Goal: Navigation & Orientation: Find specific page/section

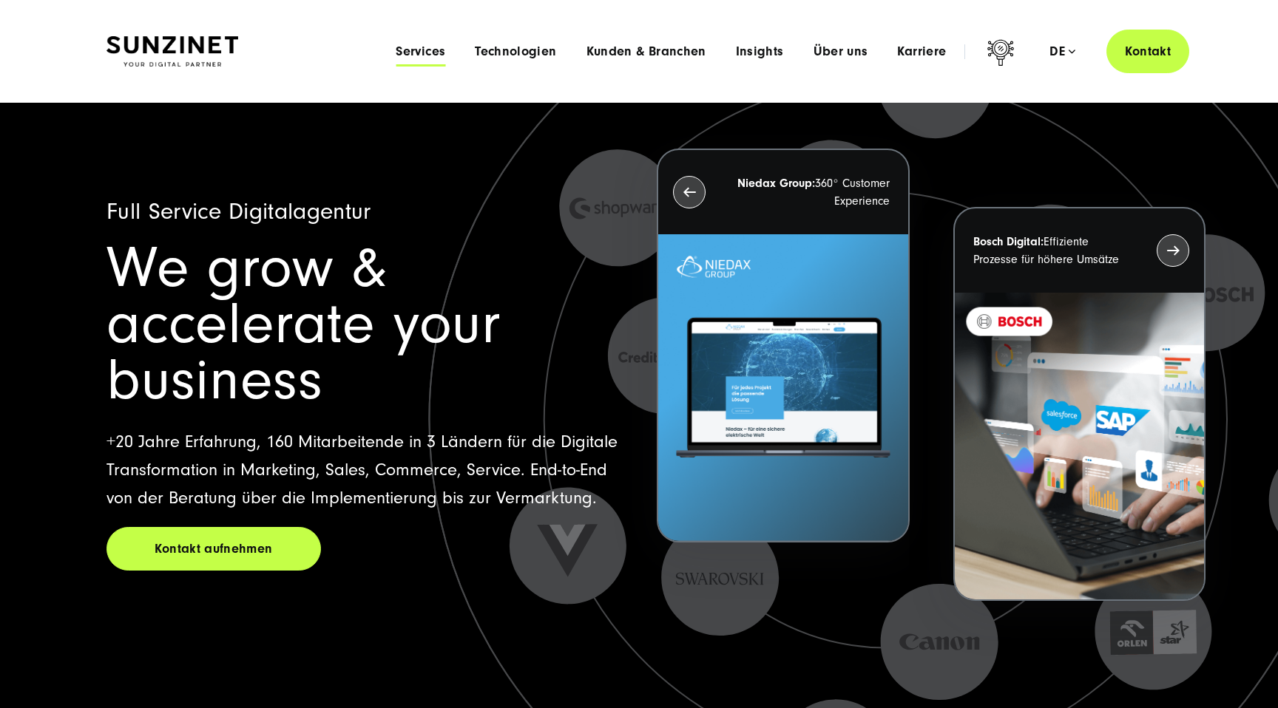
click at [435, 53] on span "Services" at bounding box center [421, 51] width 50 height 15
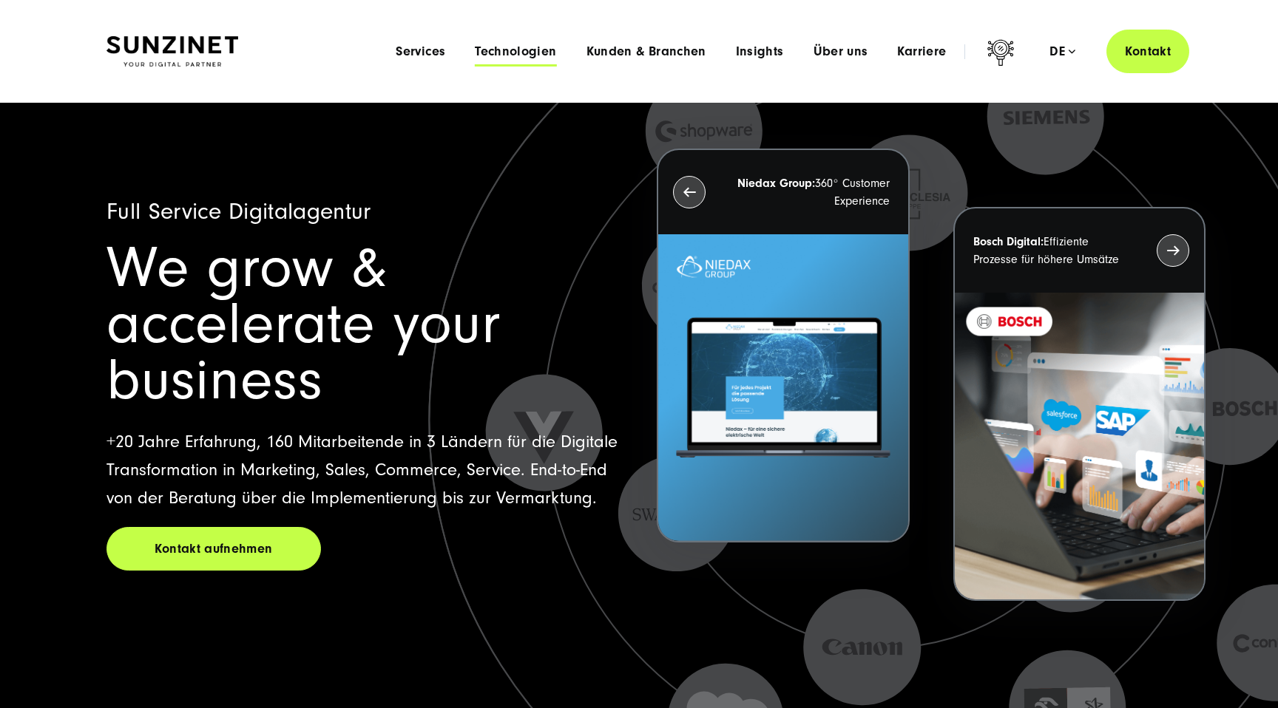
click at [528, 52] on span "Technologien" at bounding box center [515, 51] width 81 height 15
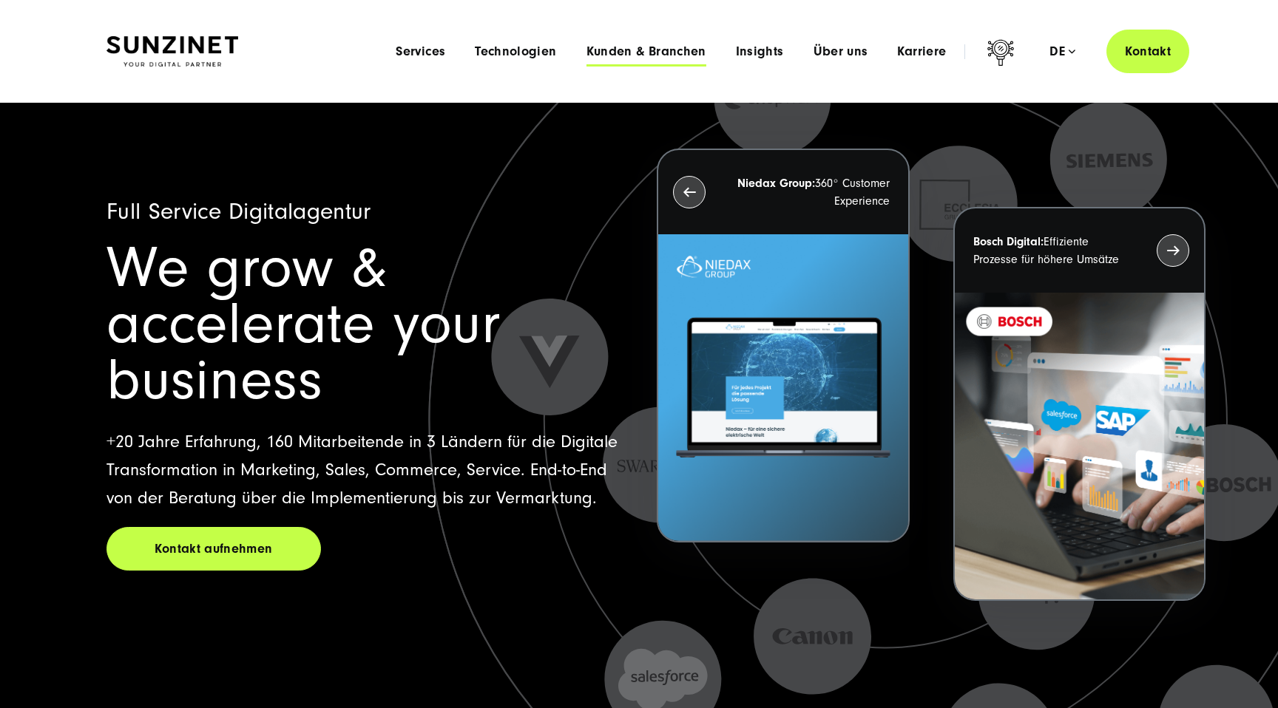
click at [634, 50] on span "Kunden & Branchen" at bounding box center [646, 51] width 120 height 15
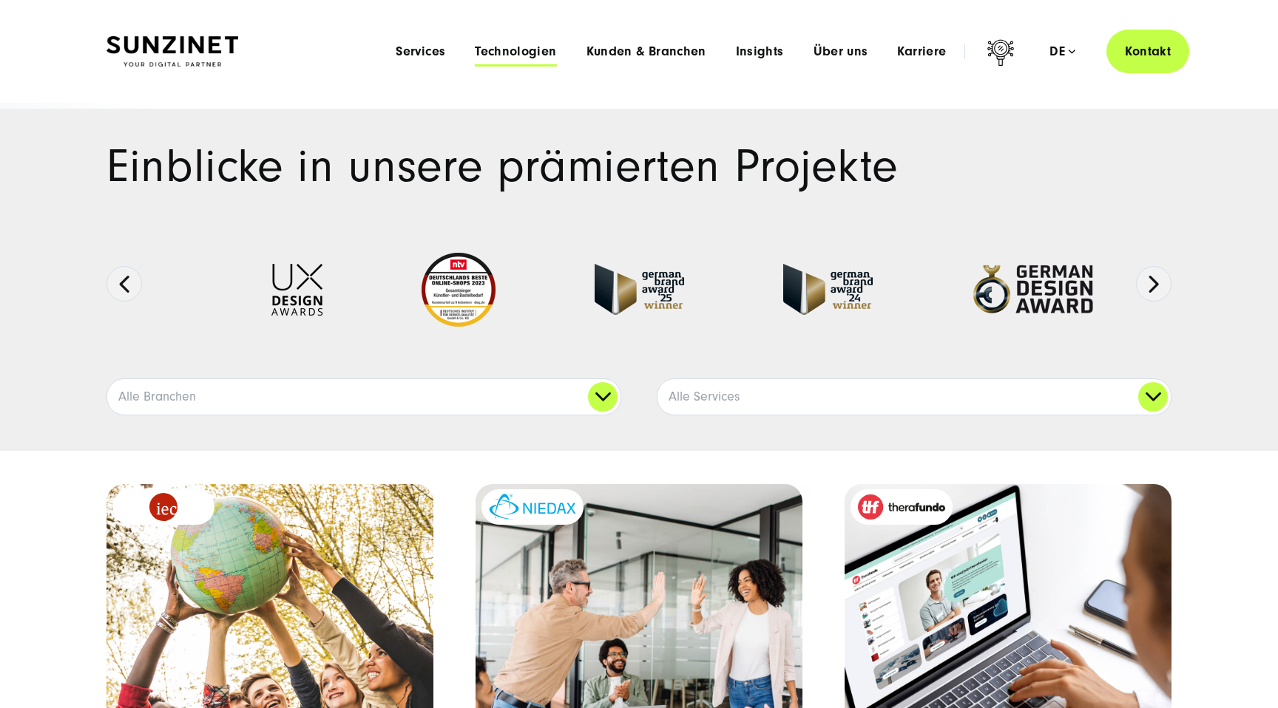
click at [549, 44] on span "Technologien" at bounding box center [515, 51] width 81 height 15
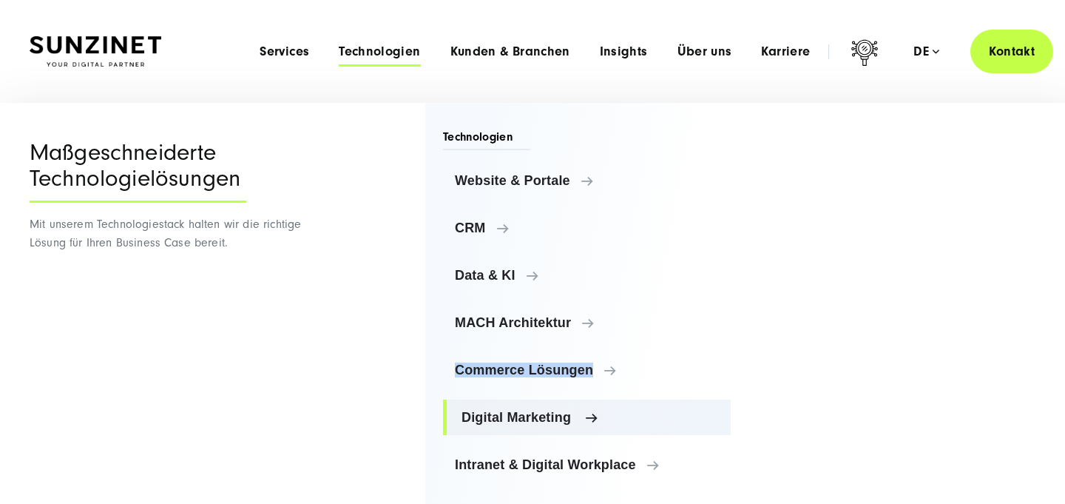
click at [508, 410] on span "Digital Marketing" at bounding box center [589, 417] width 257 height 15
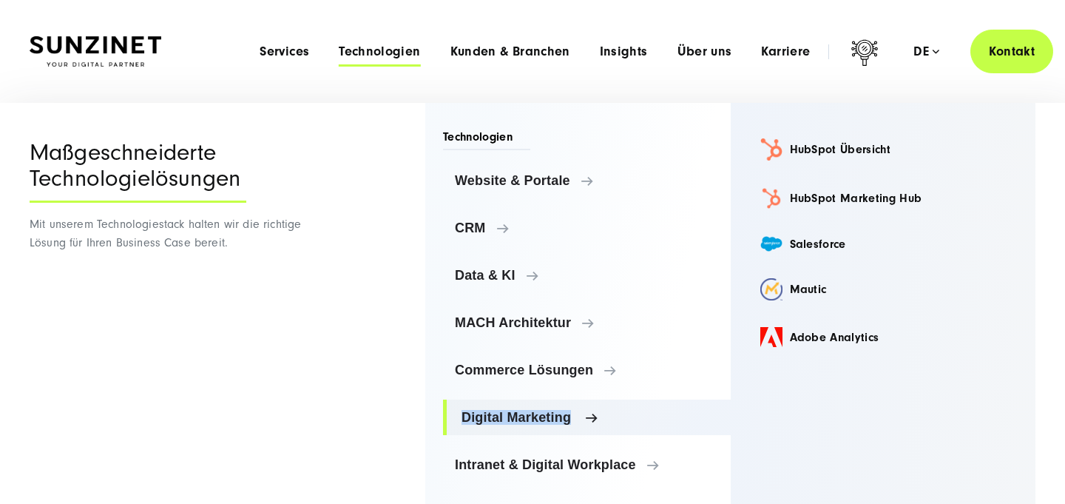
click at [451, 419] on link "Digital Marketing" at bounding box center [587, 416] width 288 height 35
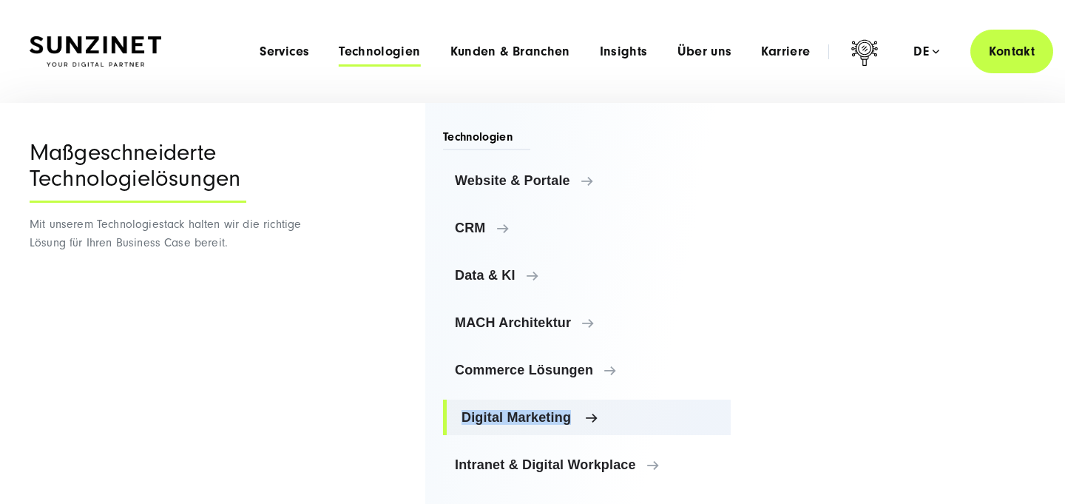
click at [618, 418] on span "Digital Marketing" at bounding box center [589, 417] width 257 height 15
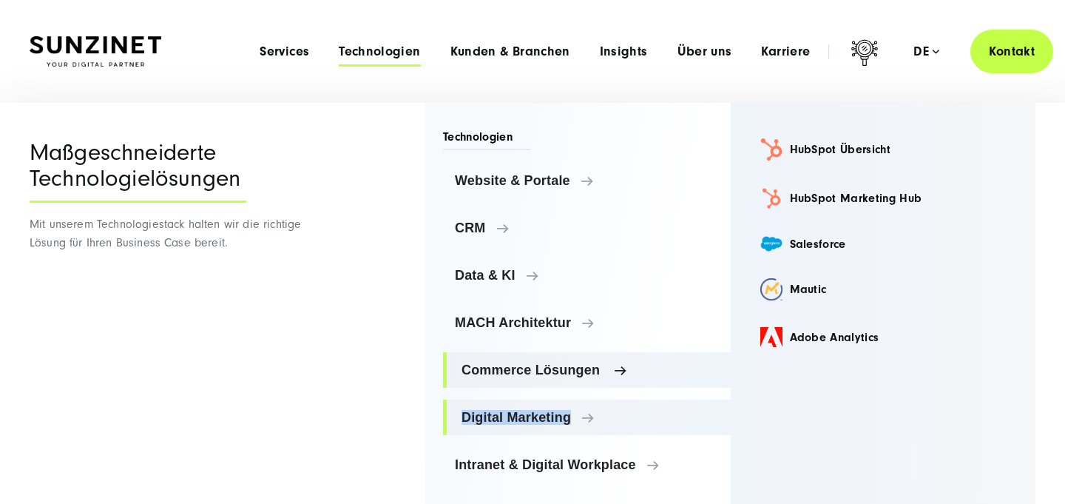
click at [542, 367] on span "Commerce Lösungen" at bounding box center [589, 369] width 257 height 15
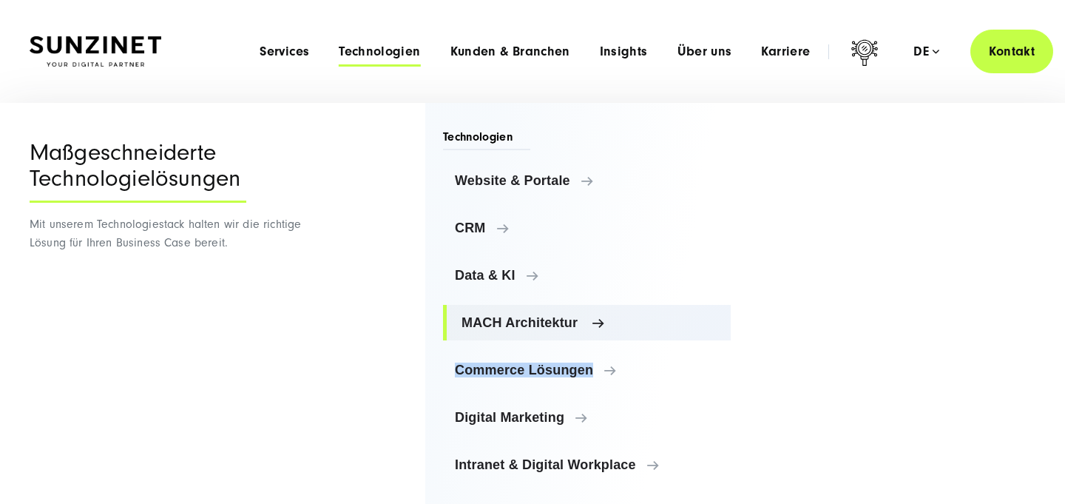
click at [572, 323] on span "MACH Architektur" at bounding box center [589, 322] width 257 height 15
